Goal: Find specific page/section: Find specific page/section

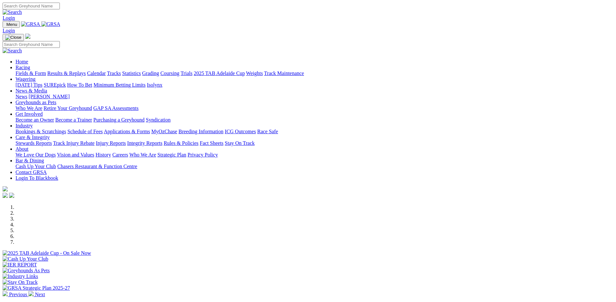
scroll to position [138, 0]
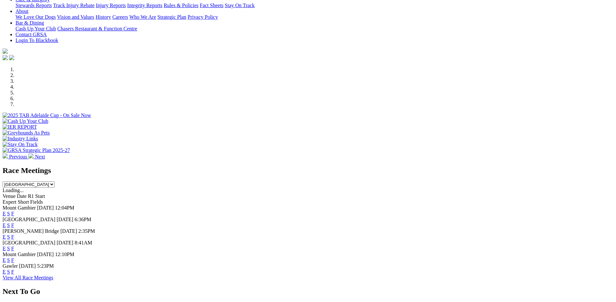
click at [36, 252] on span "Mount Gambier" at bounding box center [19, 255] width 33 height 6
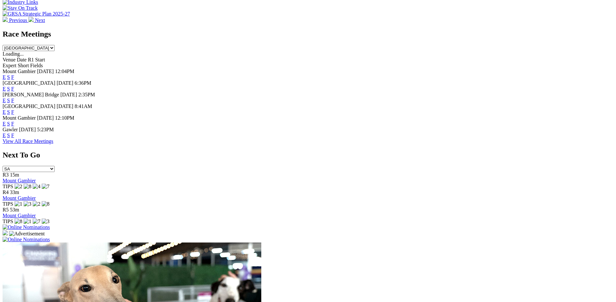
click at [36, 115] on span "Mount Gambier" at bounding box center [19, 118] width 33 height 6
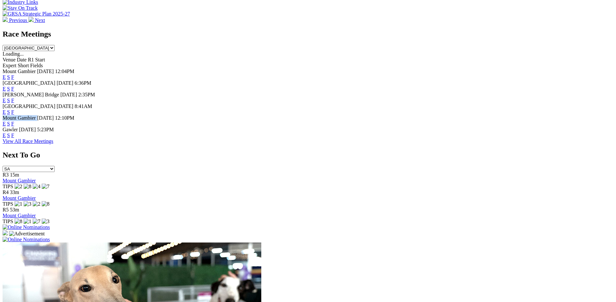
click at [14, 121] on link "F" at bounding box center [12, 124] width 3 height 6
